Goal: Task Accomplishment & Management: Manage account settings

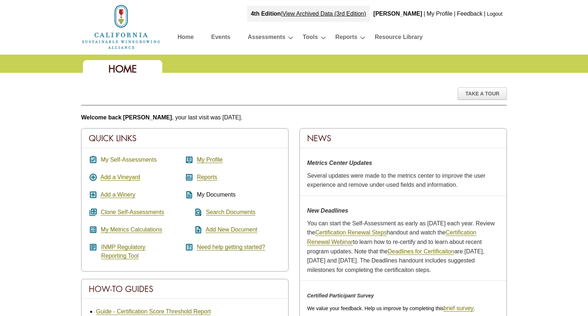
click at [139, 160] on link "My Self-Assessments" at bounding box center [129, 159] width 56 height 7
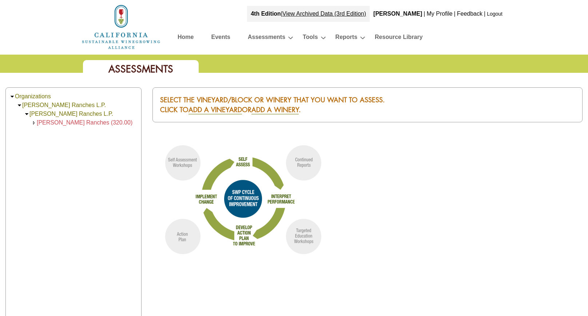
click at [80, 119] on td "[PERSON_NAME] Ranches (320.00)" at bounding box center [85, 122] width 96 height 9
click at [77, 122] on span "[PERSON_NAME] Ranches (320.00)" at bounding box center [85, 122] width 96 height 6
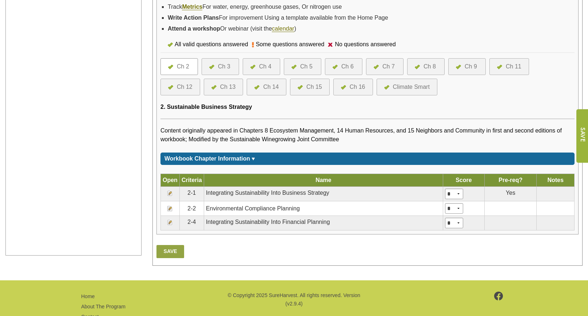
scroll to position [242, 0]
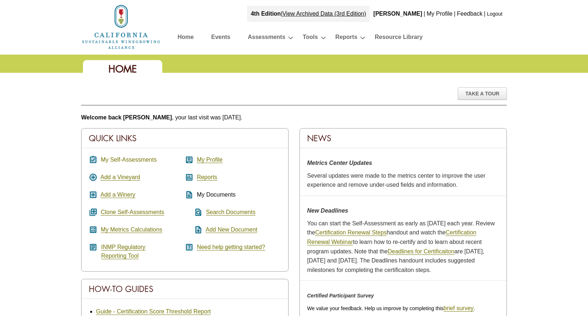
click at [141, 159] on link "My Self-Assessments" at bounding box center [129, 159] width 56 height 7
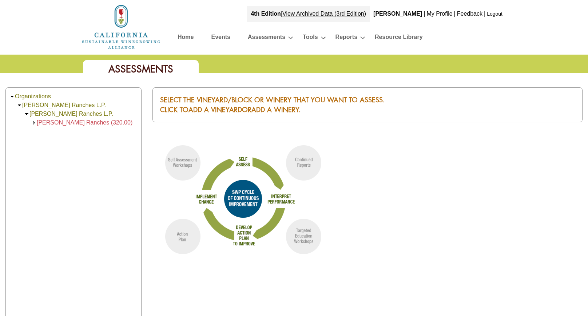
click at [77, 125] on span "[PERSON_NAME] Ranches (320.00)" at bounding box center [85, 122] width 96 height 6
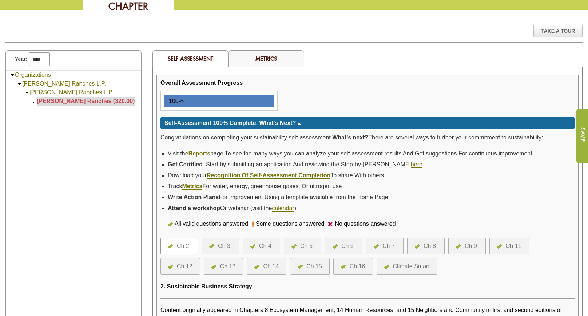
scroll to position [94, 0]
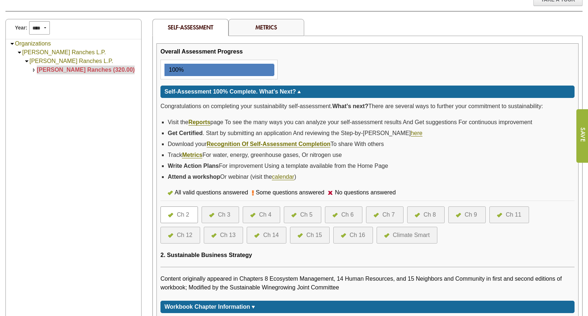
click at [217, 210] on div at bounding box center [213, 214] width 9 height 9
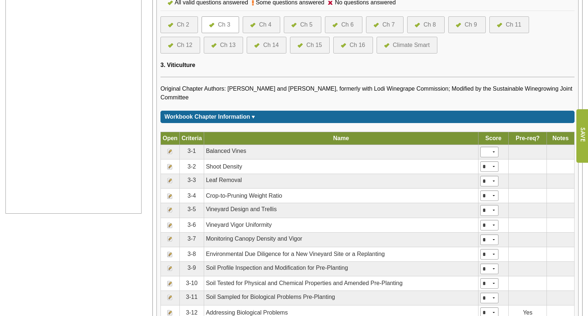
scroll to position [284, 0]
click at [167, 223] on img at bounding box center [170, 225] width 6 height 6
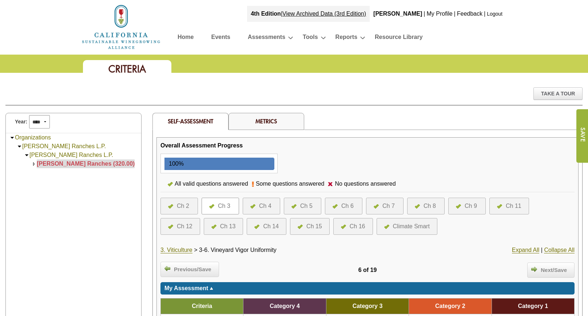
click at [186, 204] on div "Ch 2" at bounding box center [183, 206] width 12 height 9
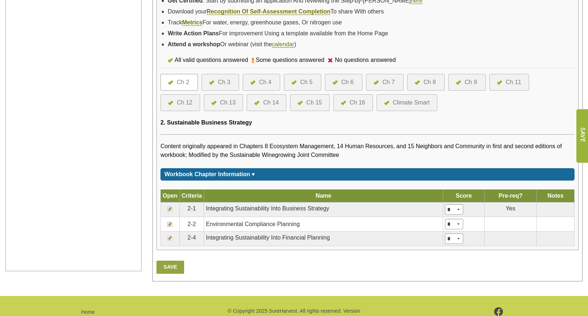
scroll to position [246, 0]
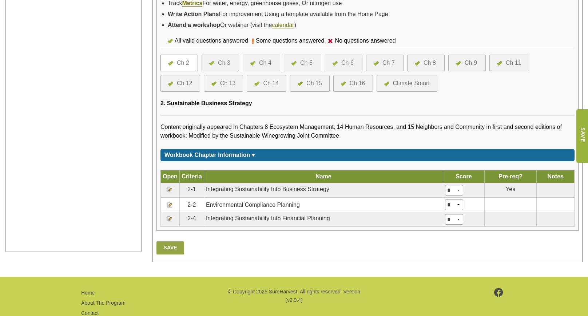
click at [172, 187] on img at bounding box center [170, 190] width 6 height 6
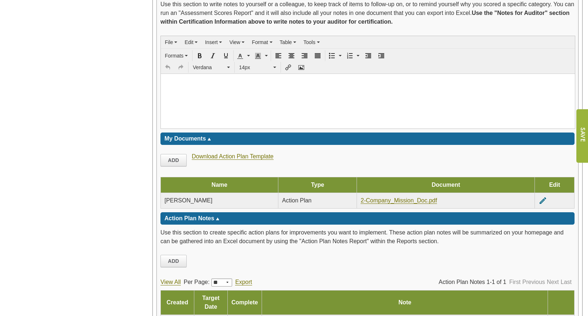
scroll to position [949, 0]
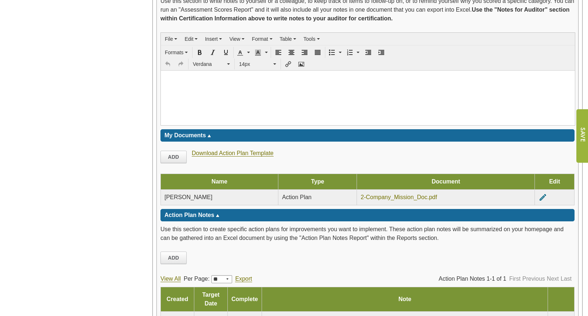
click at [375, 194] on link "2-Company_Mission_Doc.pdf" at bounding box center [399, 197] width 76 height 7
click at [222, 150] on link "Download Action Plan Template" at bounding box center [233, 153] width 82 height 7
